Goal: Information Seeking & Learning: Learn about a topic

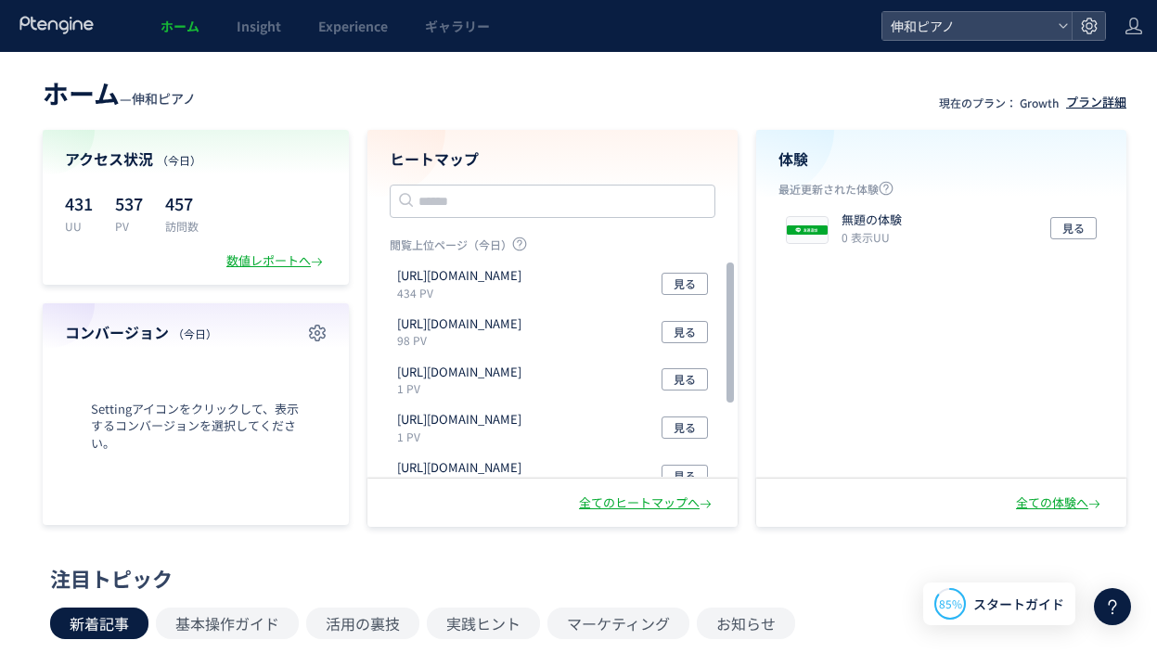
click at [1092, 102] on div "プラン詳細" at bounding box center [1096, 103] width 60 height 18
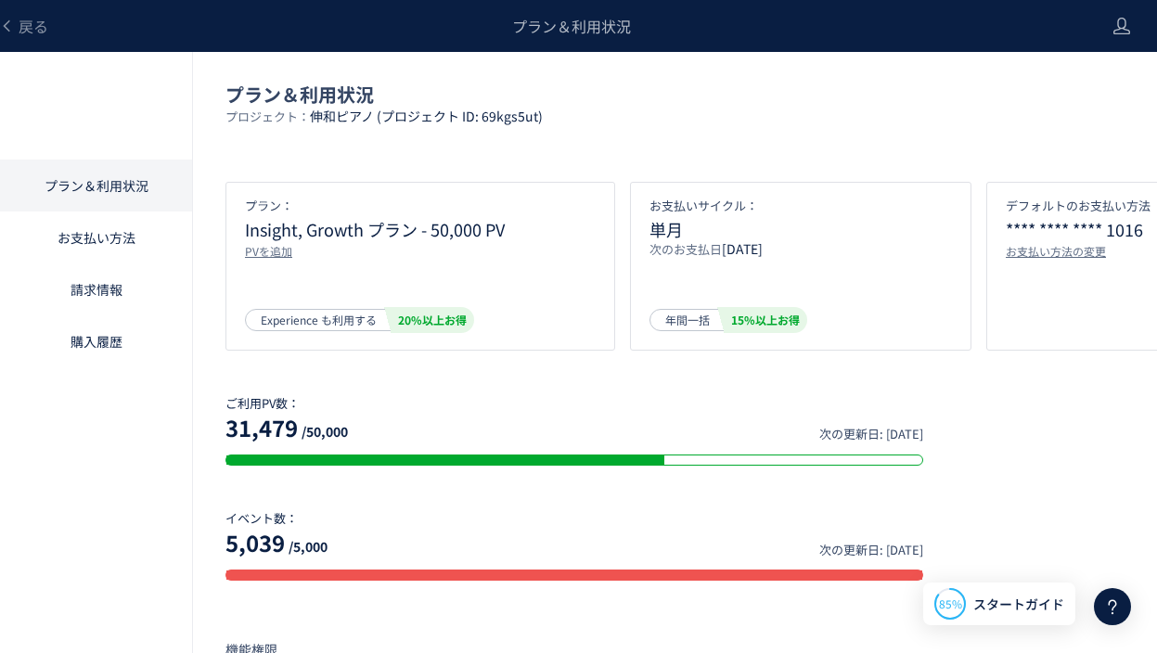
scroll to position [1, 12]
click at [363, 314] on span "Experience も利用する" at bounding box center [319, 319] width 116 height 22
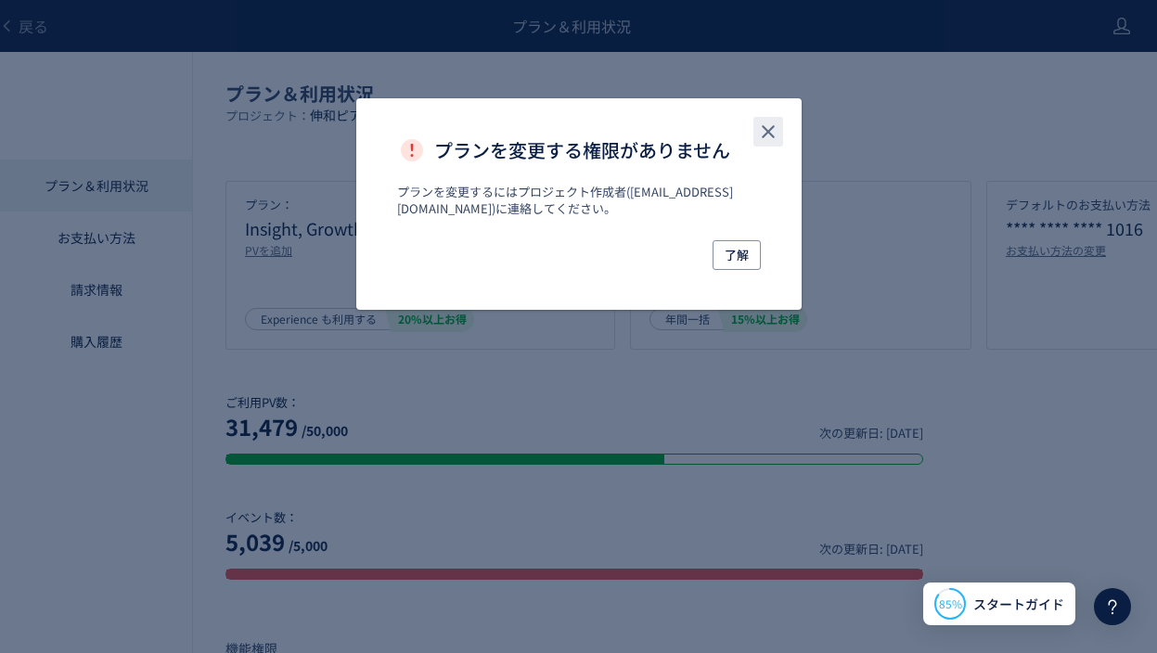
drag, startPoint x: 774, startPoint y: 116, endPoint x: 776, endPoint y: 130, distance: 14.2
click at [774, 117] on button "close" at bounding box center [768, 132] width 30 height 30
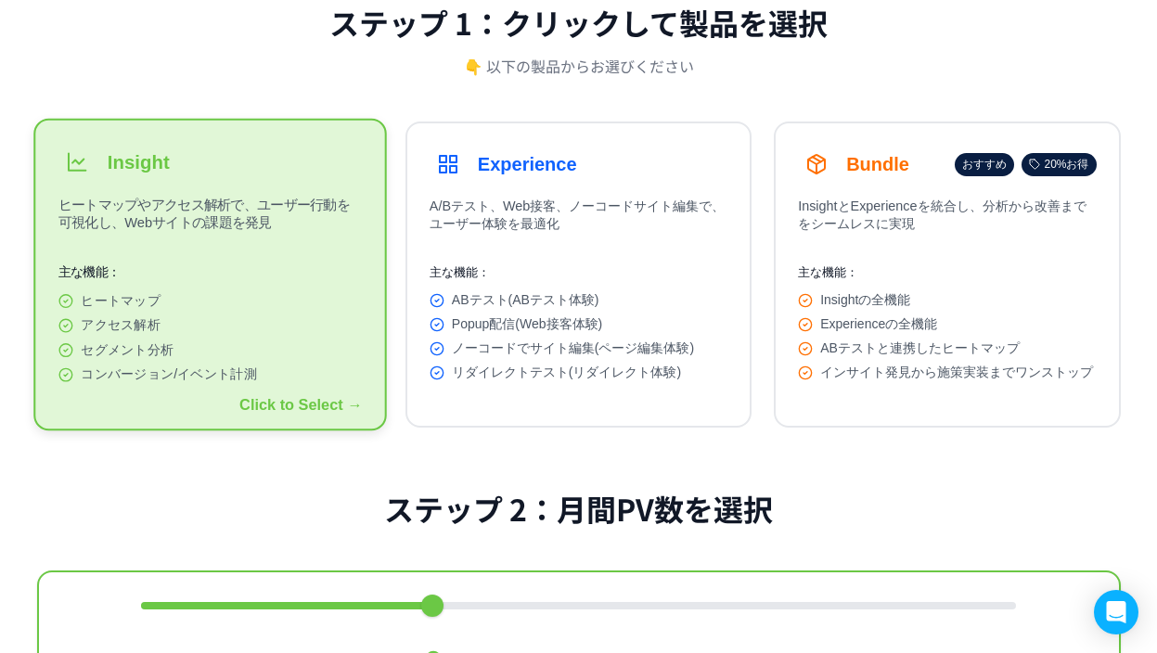
click at [272, 233] on p "ヒートマップやアクセス解析で、ユーザー行動を可視化し、Webサイトの課題を発見" at bounding box center [210, 218] width 304 height 45
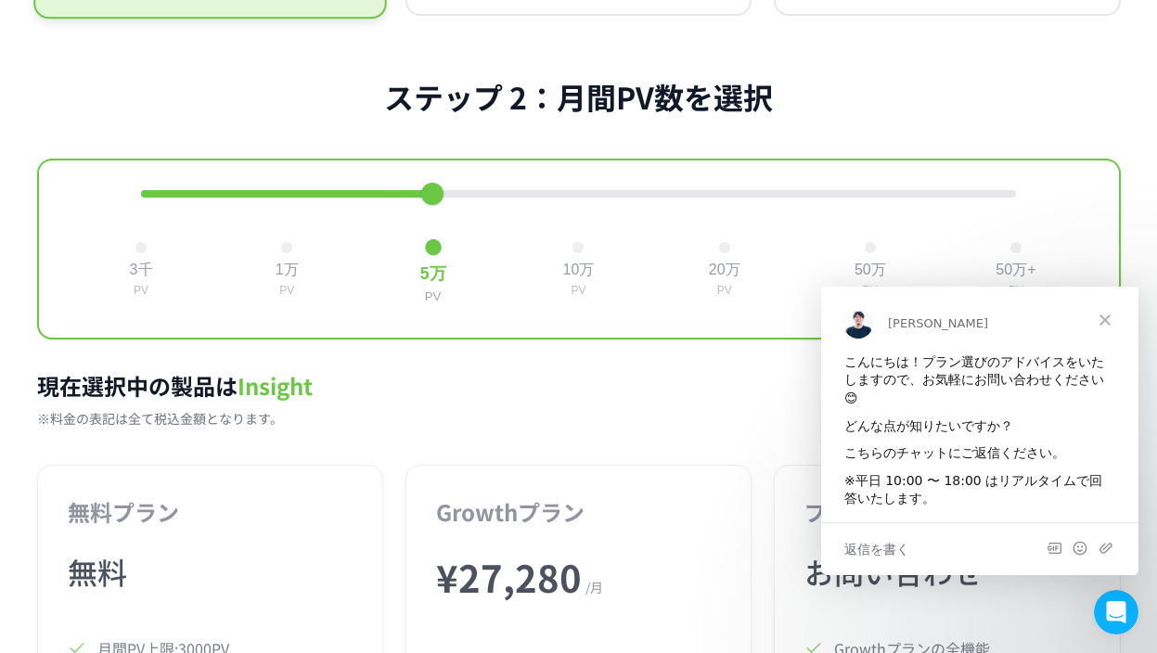
click at [1102, 324] on span "クローズ" at bounding box center [1104, 319] width 67 height 67
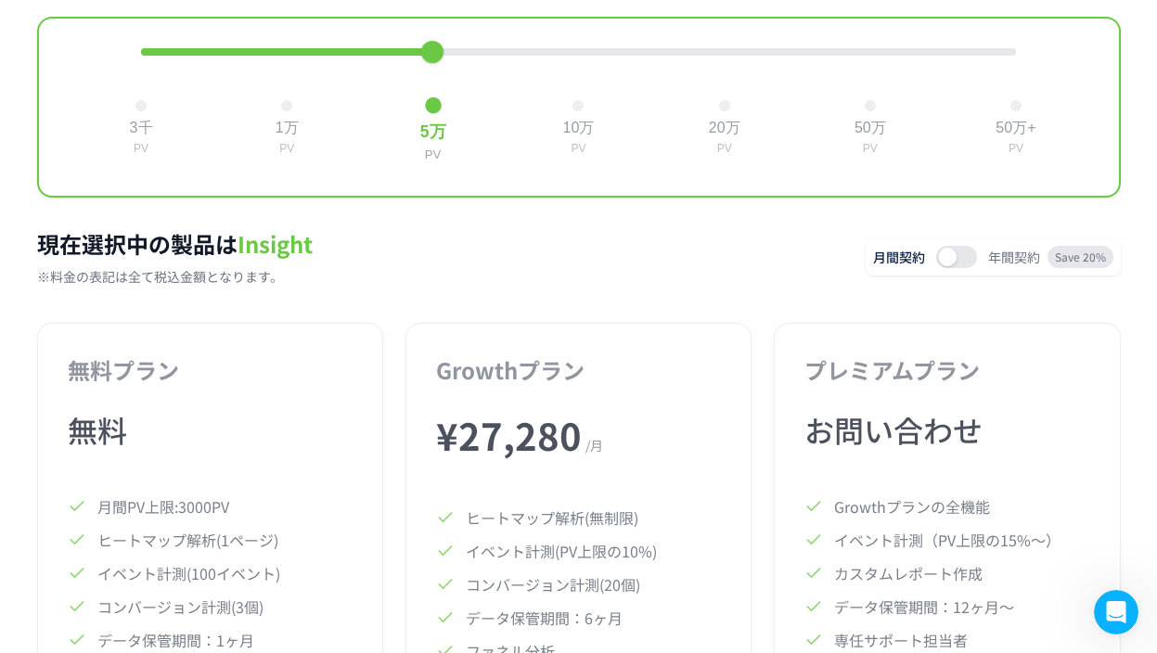
scroll to position [768, 0]
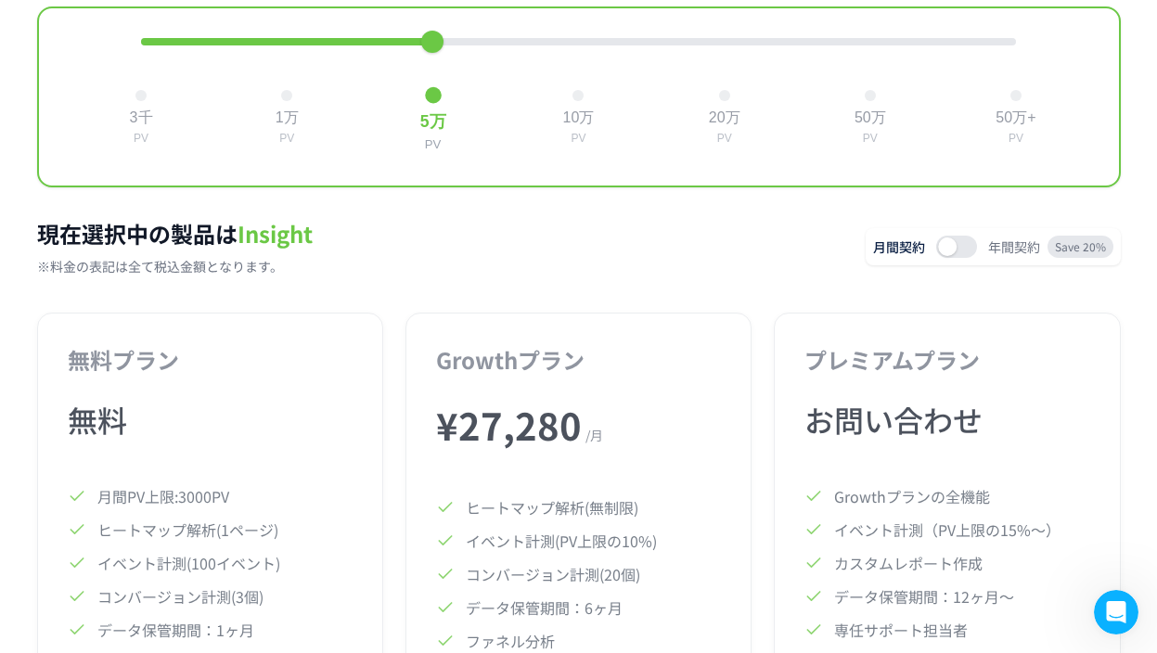
click at [960, 257] on button at bounding box center [956, 247] width 41 height 22
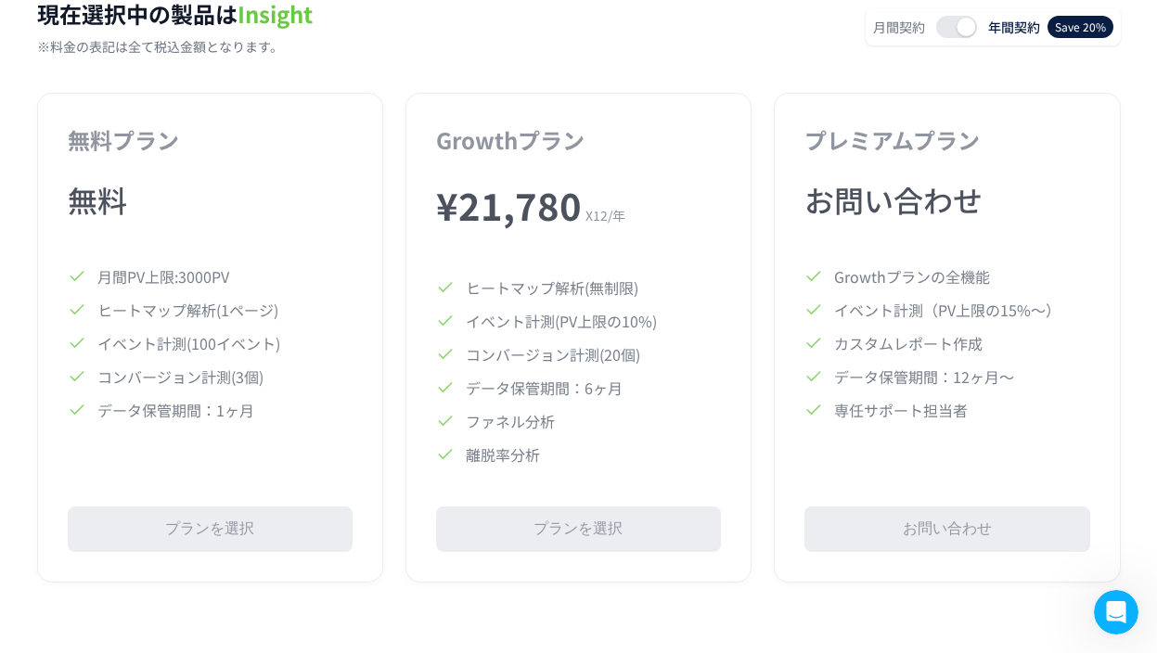
scroll to position [1016, 0]
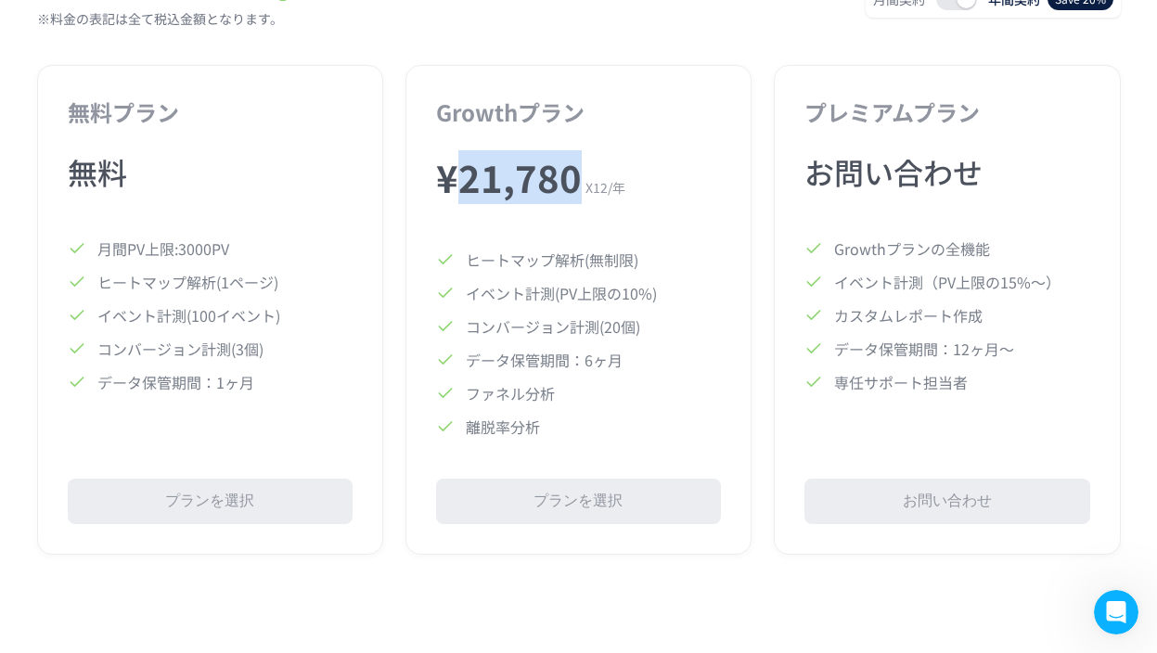
drag, startPoint x: 574, startPoint y: 188, endPoint x: 455, endPoint y: 189, distance: 119.7
click at [455, 189] on div "¥ 21,780 X12 / 年" at bounding box center [578, 177] width 285 height 54
copy span "21,780"
